Goal: Task Accomplishment & Management: Use online tool/utility

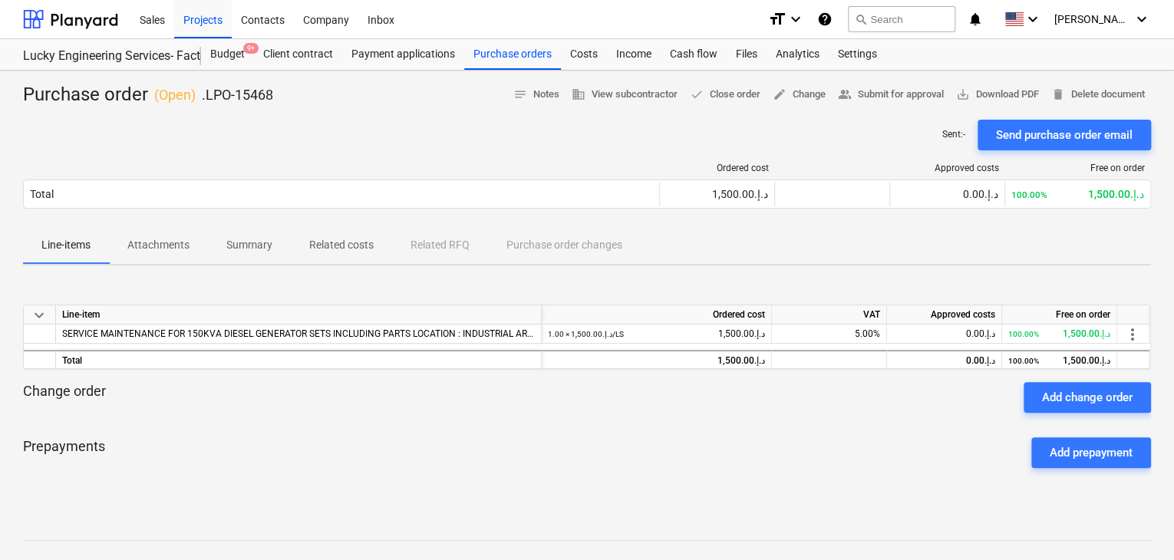
click at [359, 144] on div "Sent : - Send purchase order email" at bounding box center [587, 135] width 1128 height 31
click at [199, 25] on div "Projects" at bounding box center [203, 18] width 58 height 39
